Goal: Task Accomplishment & Management: Manage account settings

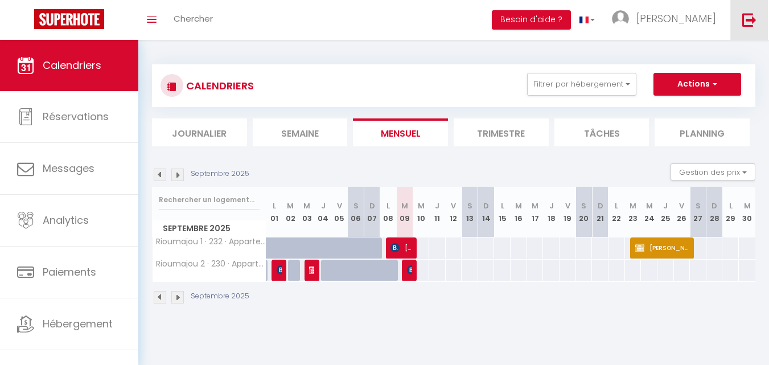
click at [750, 21] on img at bounding box center [749, 20] width 14 height 14
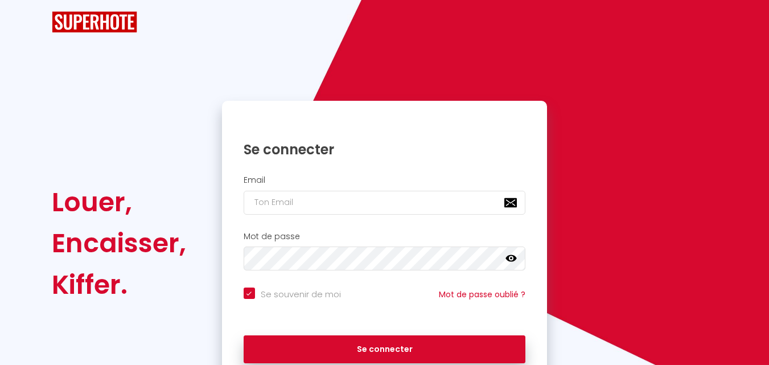
checkbox input "true"
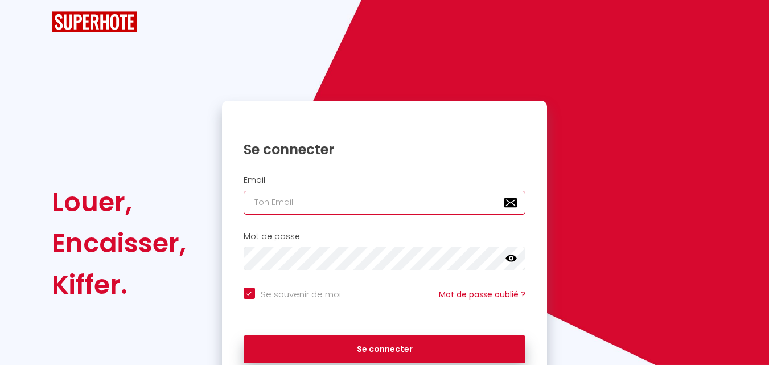
type input "[PERSON_NAME][EMAIL_ADDRESS][DOMAIN_NAME]"
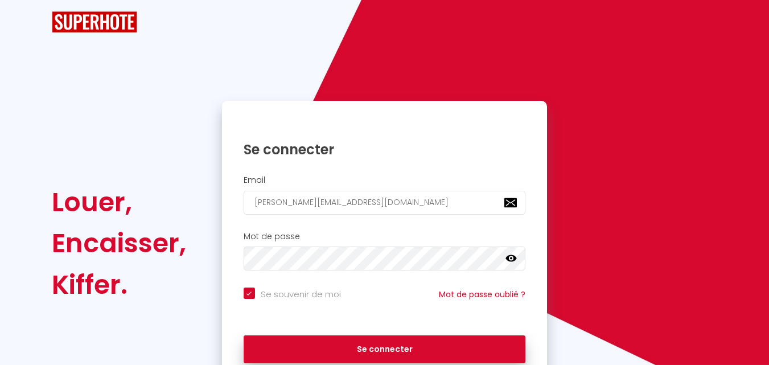
checkbox input "true"
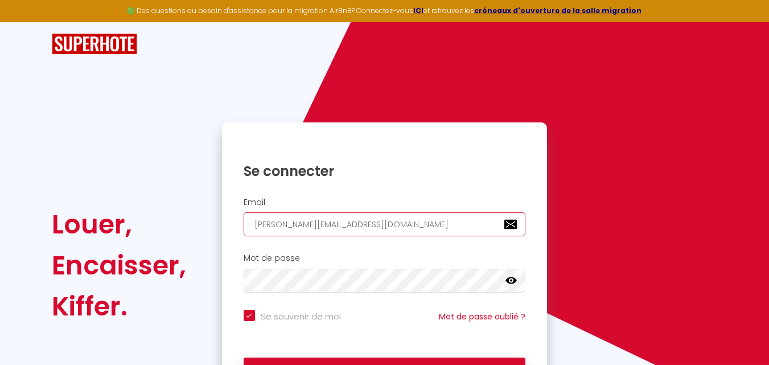
click at [333, 229] on input "[PERSON_NAME][EMAIL_ADDRESS][DOMAIN_NAME]" at bounding box center [385, 224] width 282 height 24
type input "[EMAIL_ADDRESS][DOMAIN_NAME]"
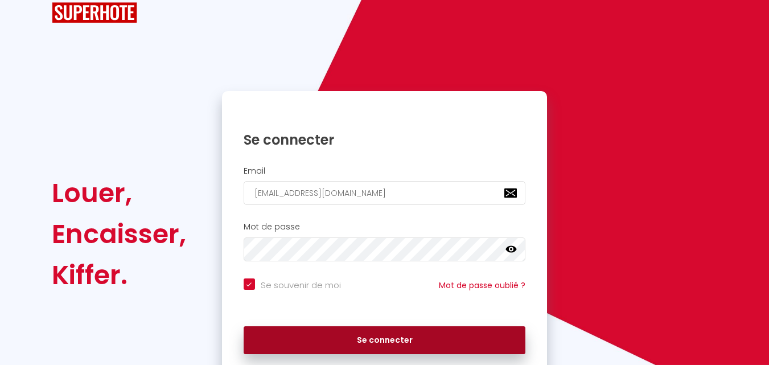
scroll to position [57, 0]
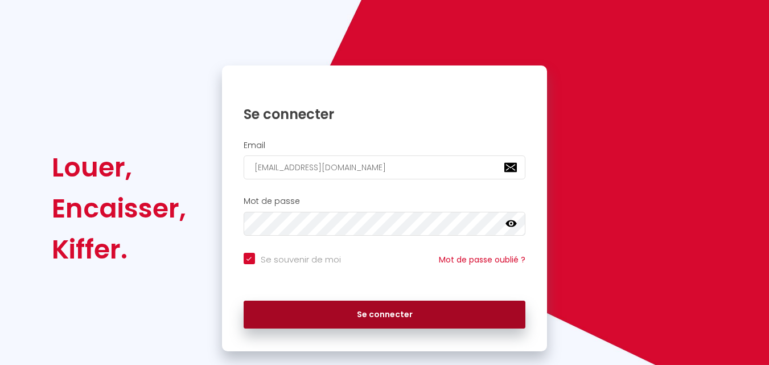
click at [338, 306] on button "Se connecter" at bounding box center [385, 315] width 282 height 28
checkbox input "true"
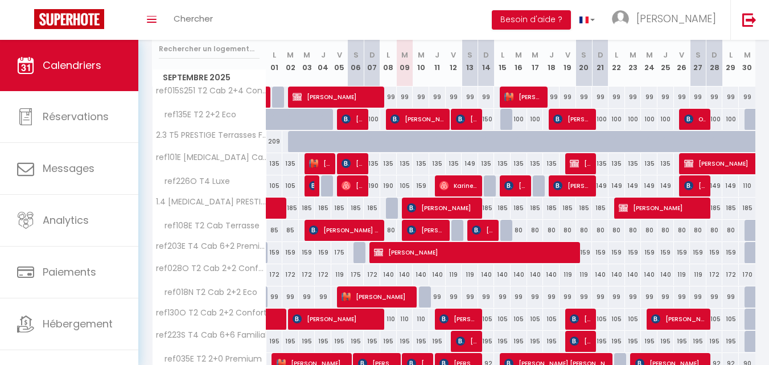
scroll to position [171, 0]
